Goal: Check status: Check status

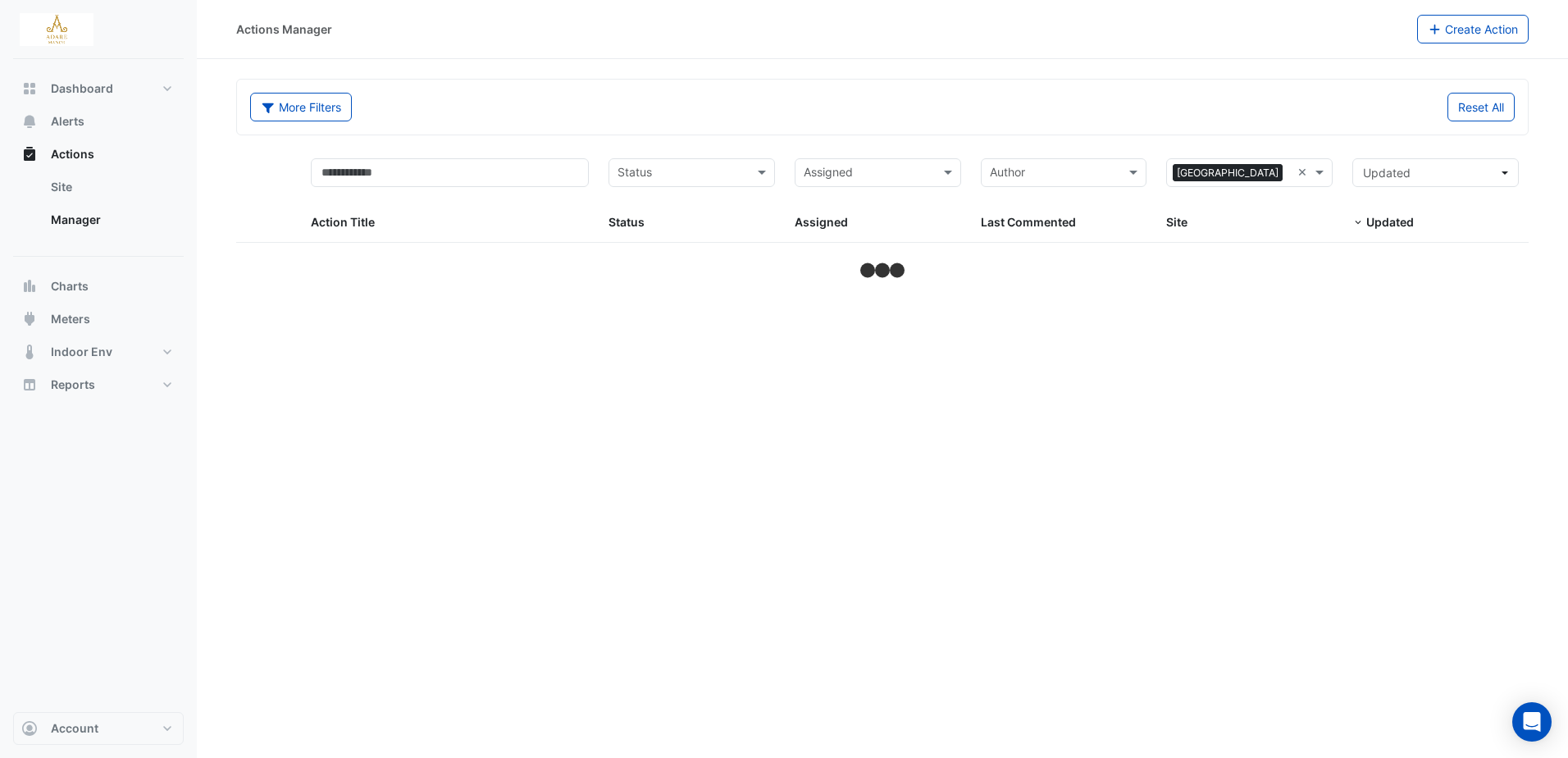
select select "***"
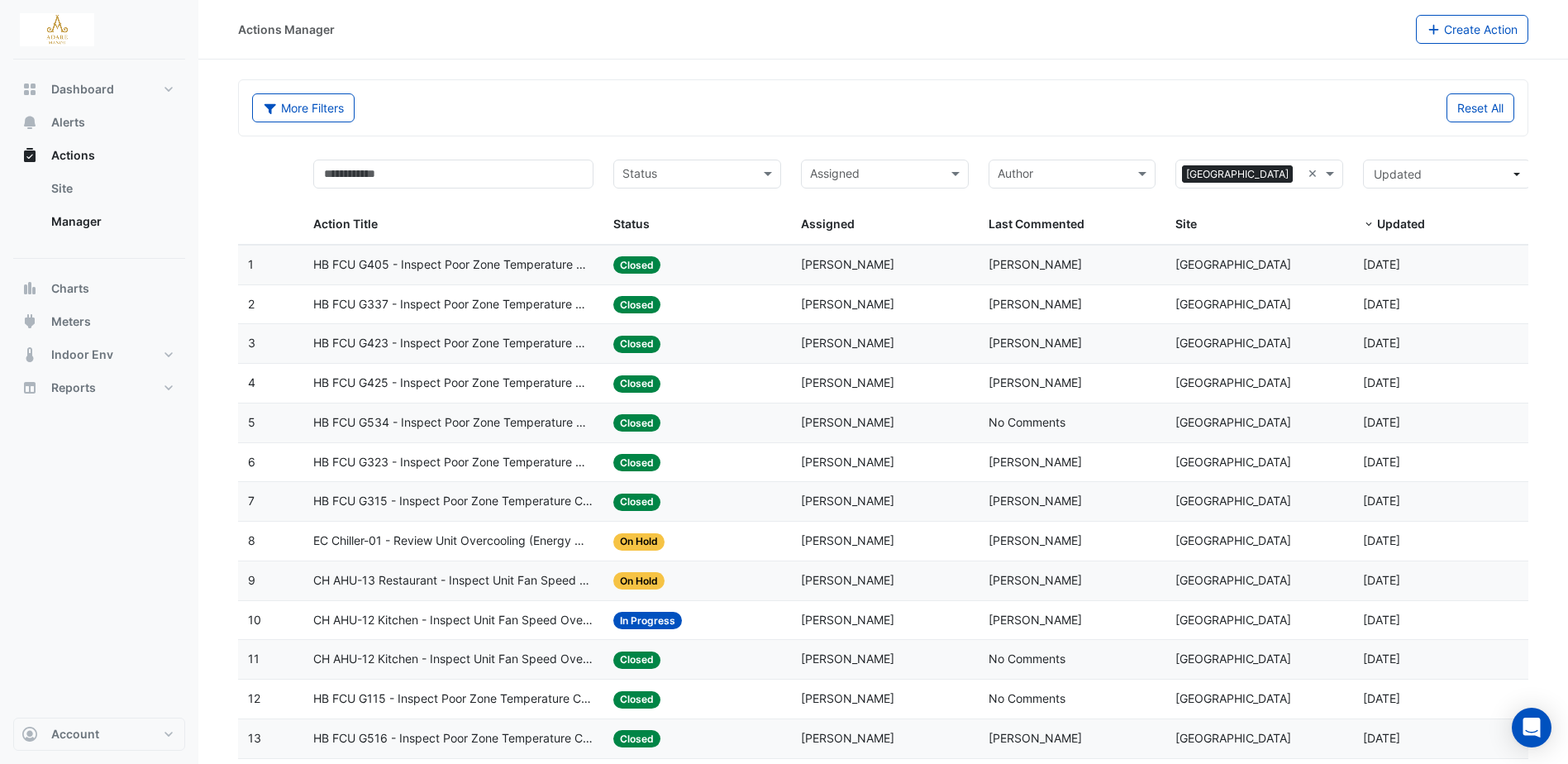
click at [479, 540] on span "EC Chiller-01 - Review Unit Overcooling (Energy Waste)" at bounding box center [454, 541] width 280 height 19
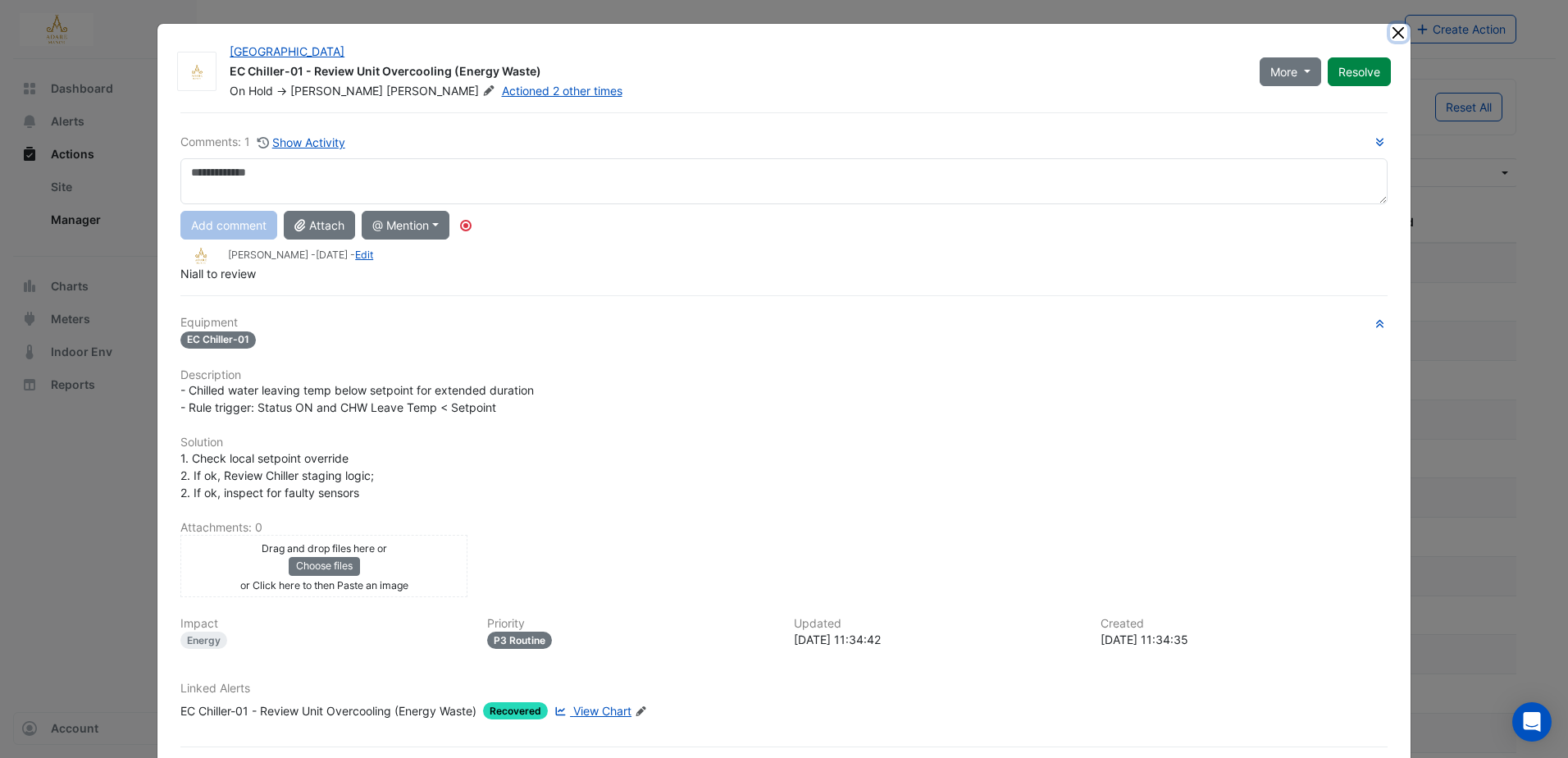
click at [1396, 34] on button "Close" at bounding box center [1399, 33] width 18 height 18
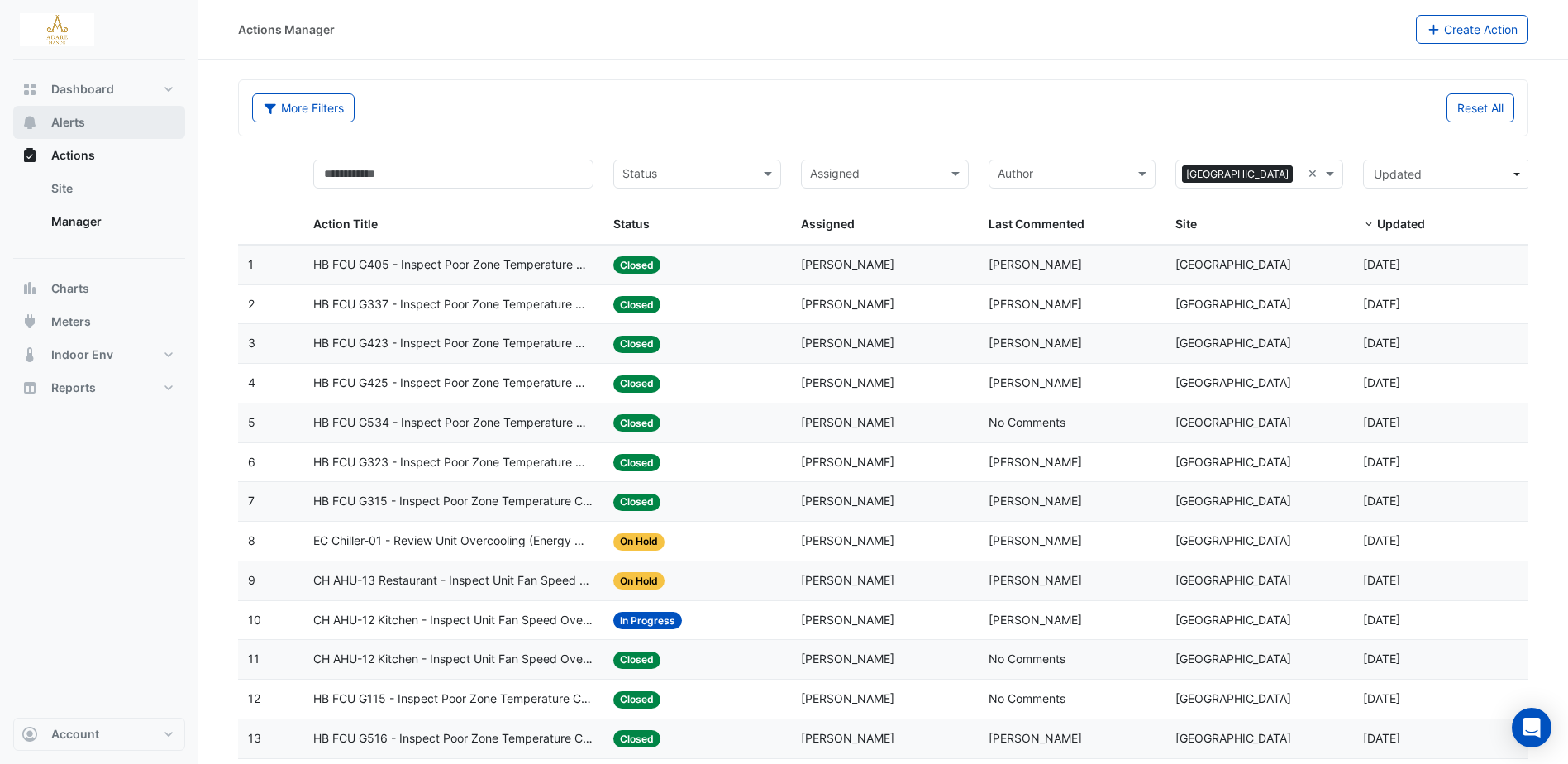
click at [83, 126] on span "Alerts" at bounding box center [68, 122] width 34 height 17
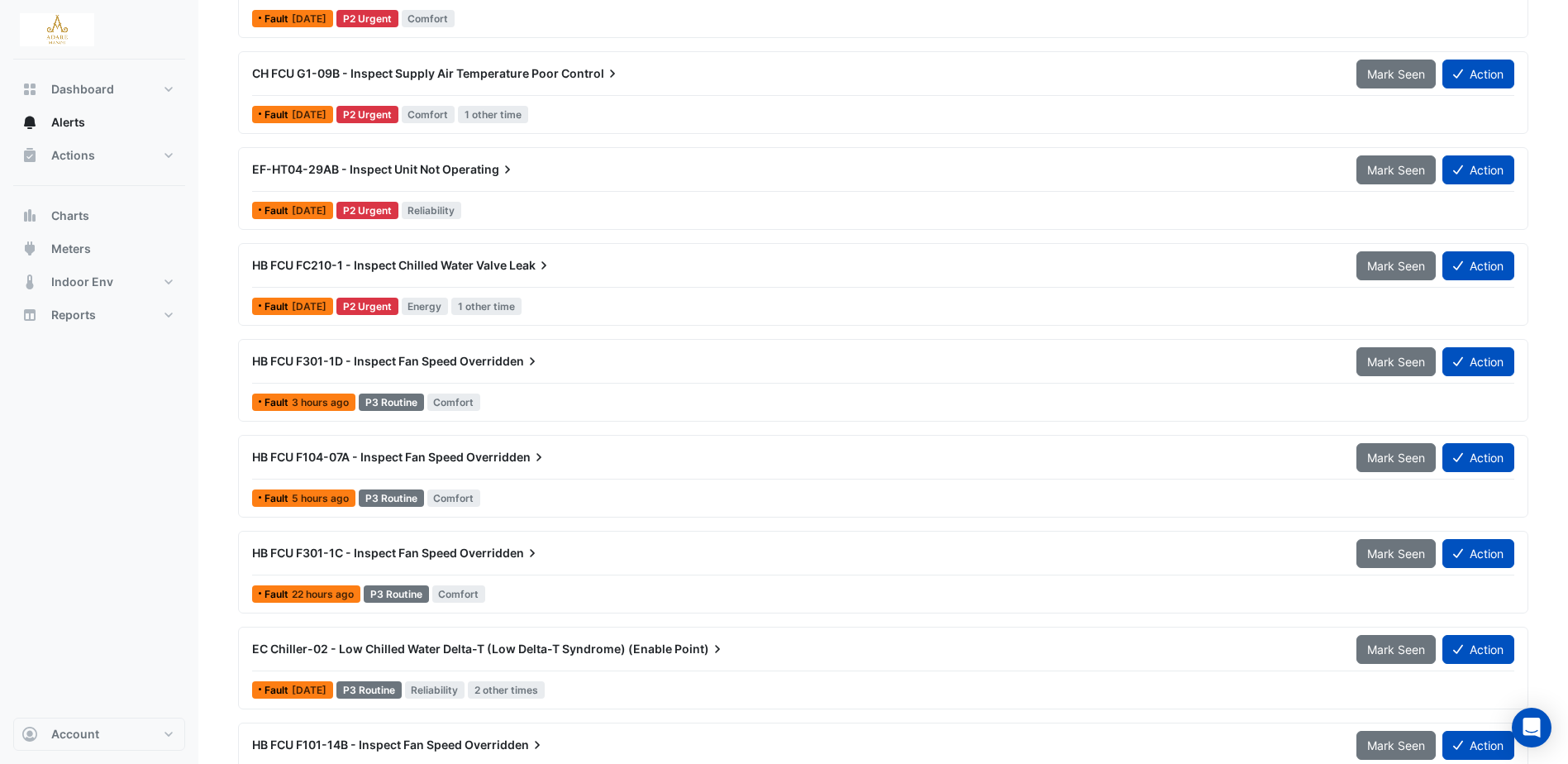
scroll to position [1075, 0]
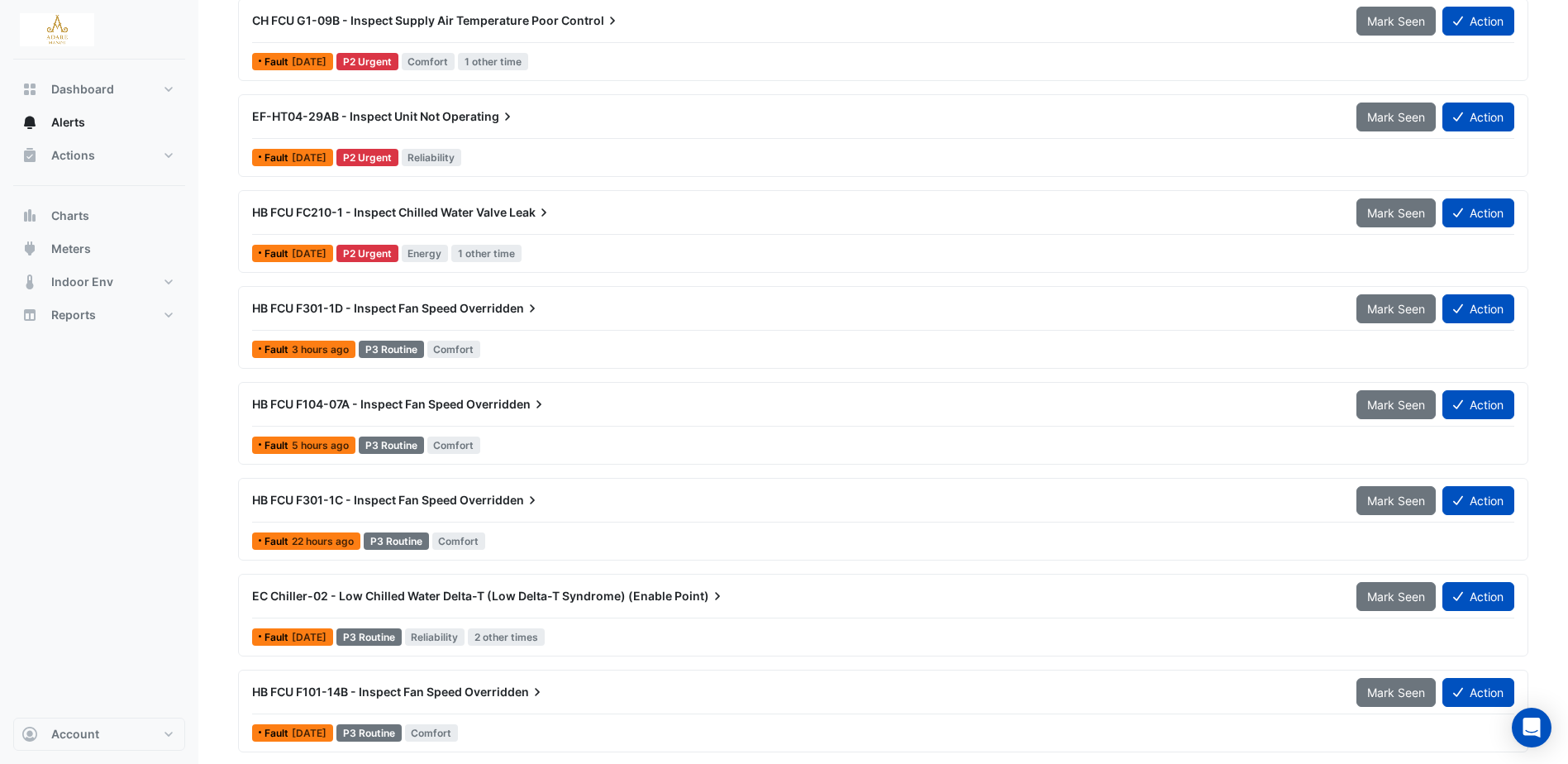
click at [504, 306] on span "Overridden" at bounding box center [500, 308] width 81 height 17
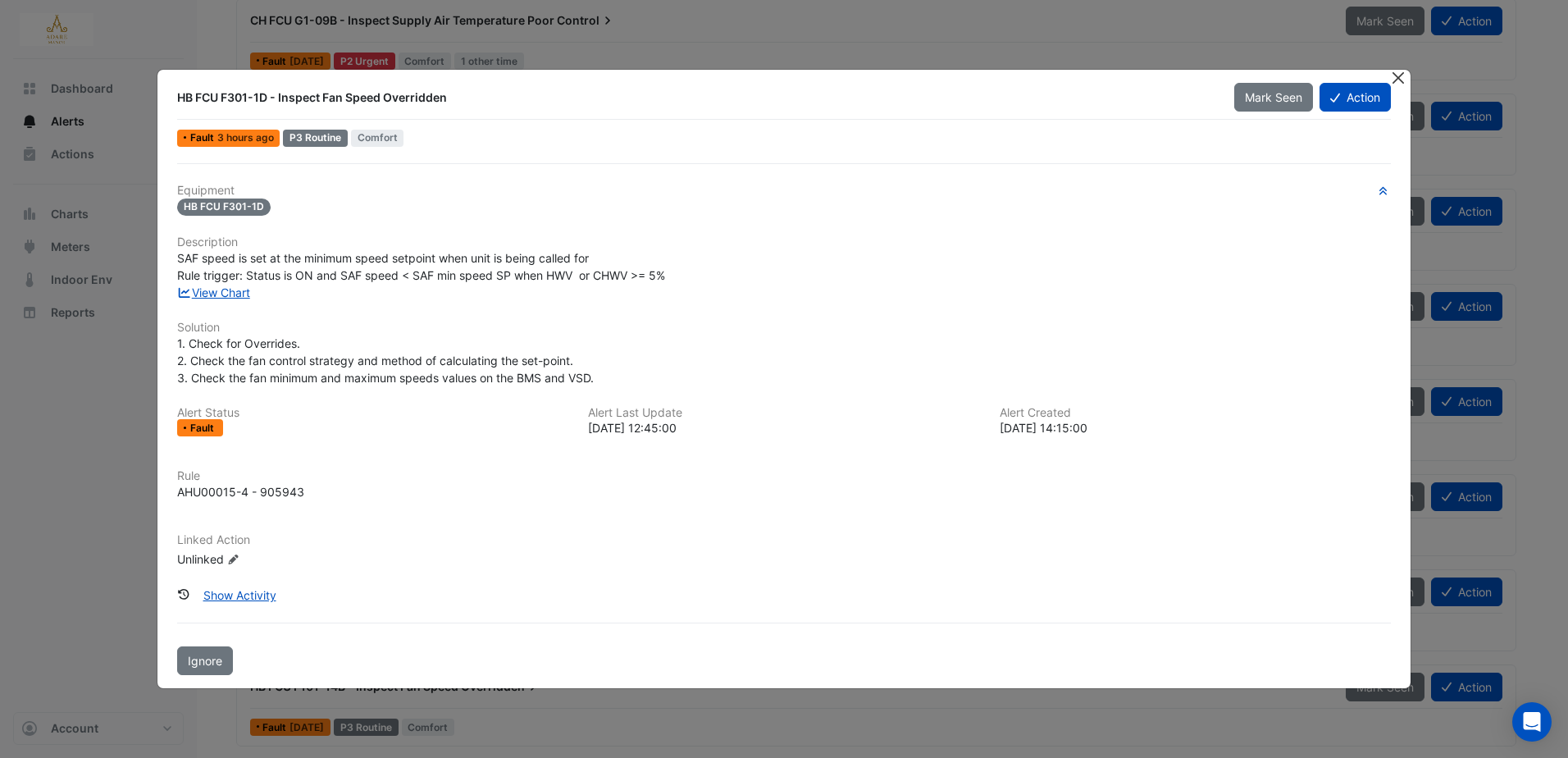
click at [1406, 76] on button "Close" at bounding box center [1399, 78] width 18 height 18
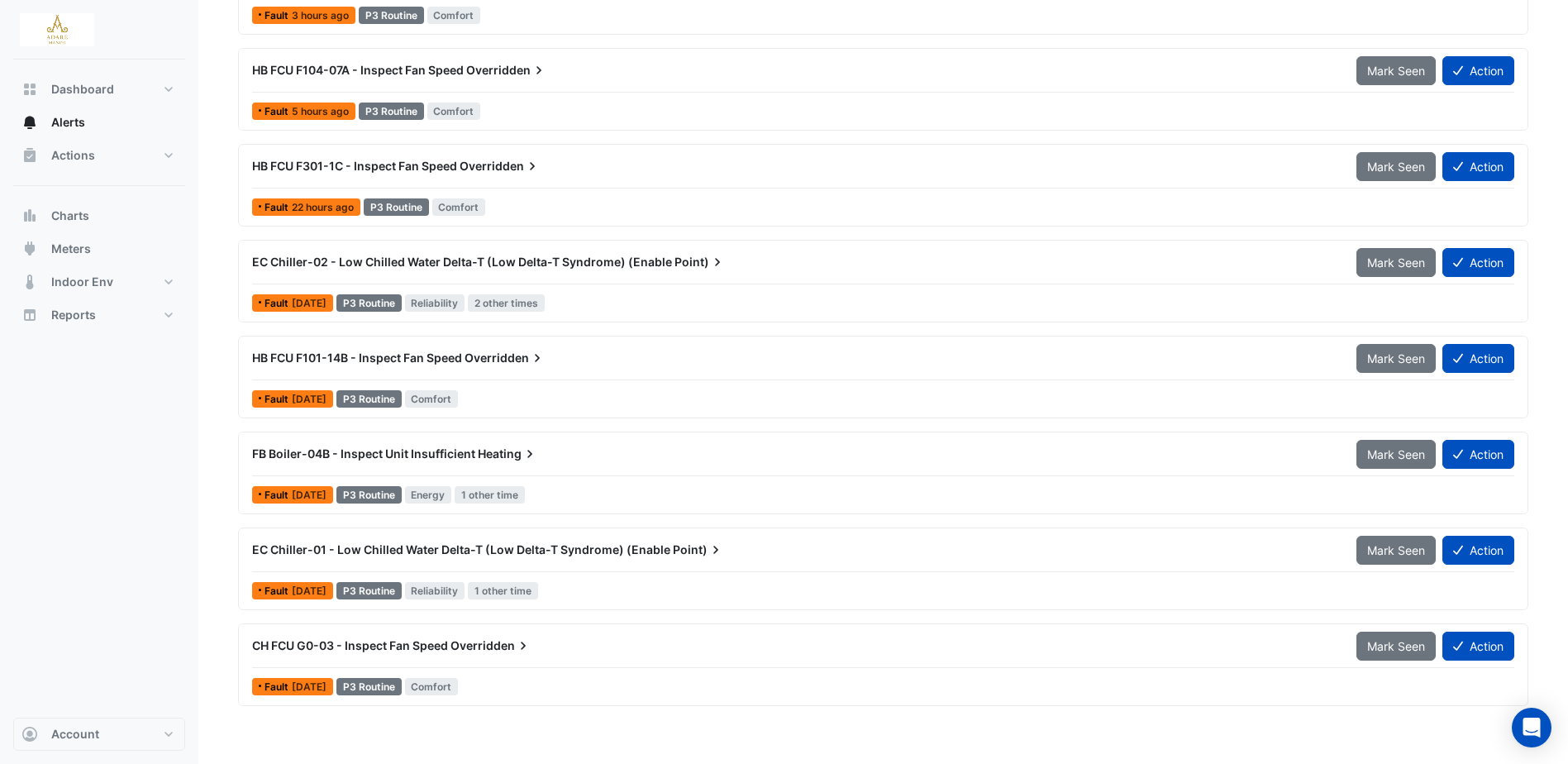
scroll to position [1415, 0]
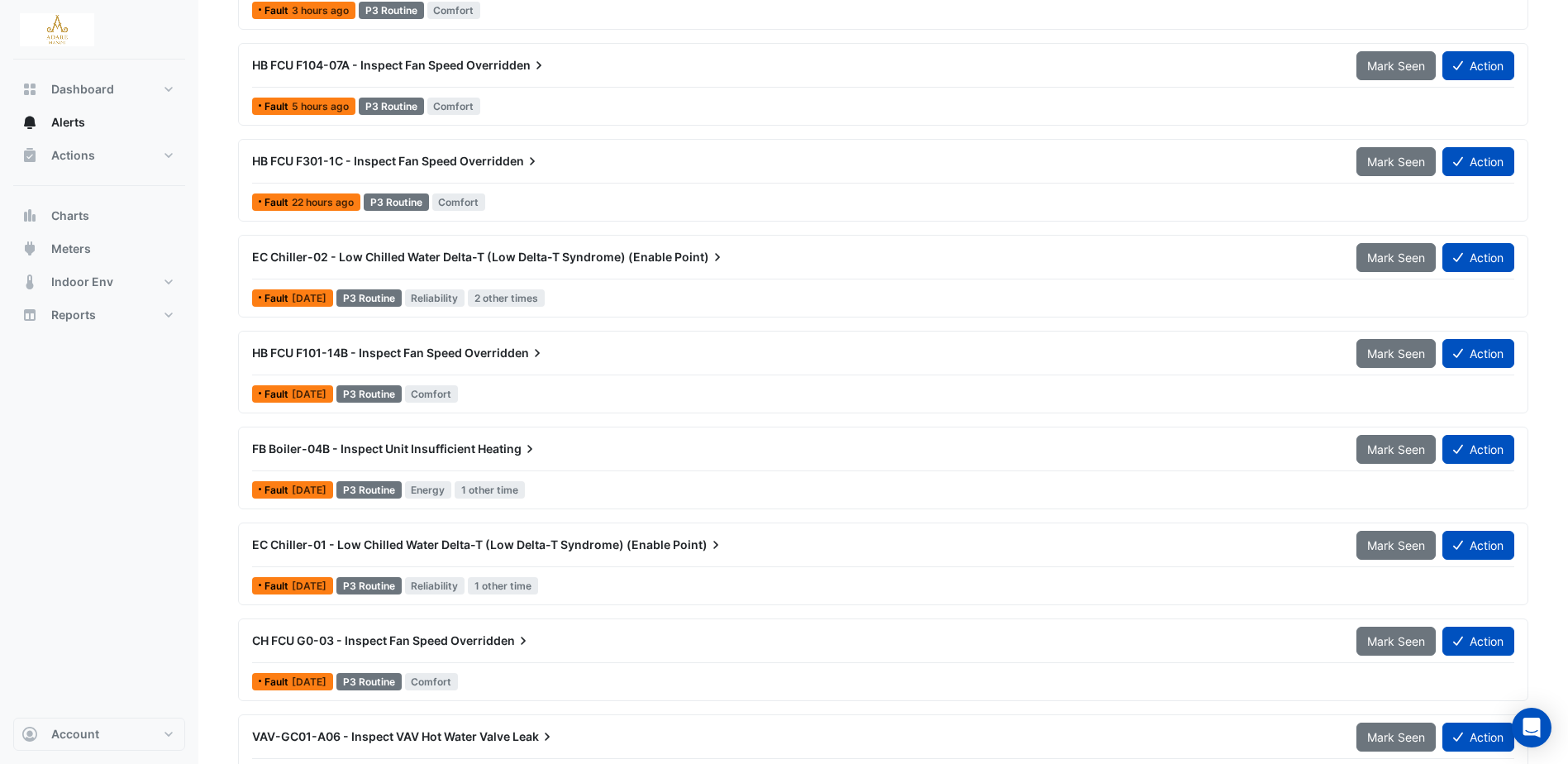
click at [482, 355] on span "Overridden" at bounding box center [505, 353] width 81 height 17
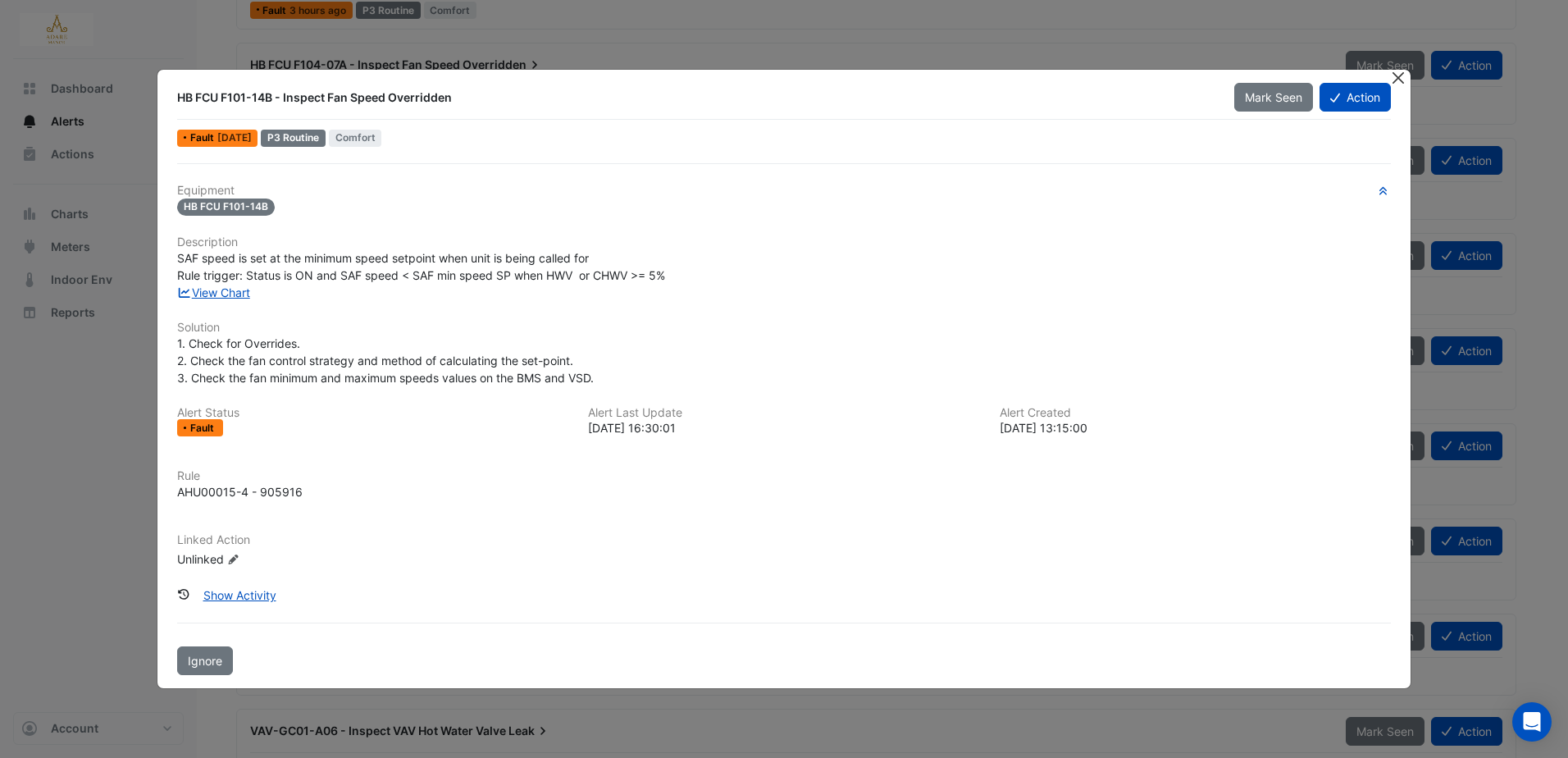
click at [1401, 77] on button "Close" at bounding box center [1399, 78] width 18 height 18
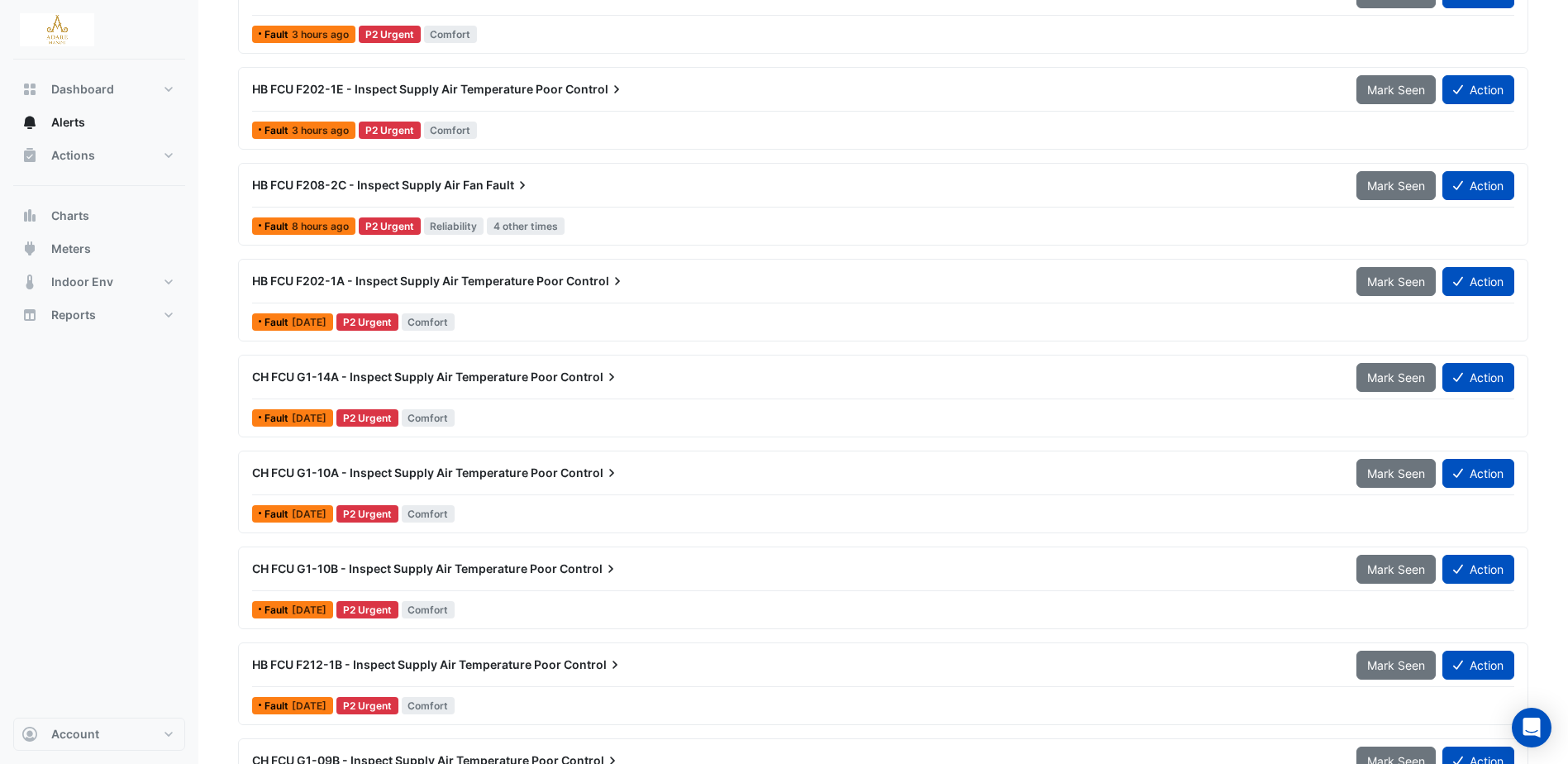
scroll to position [55, 0]
